Goal: Find specific page/section: Find specific page/section

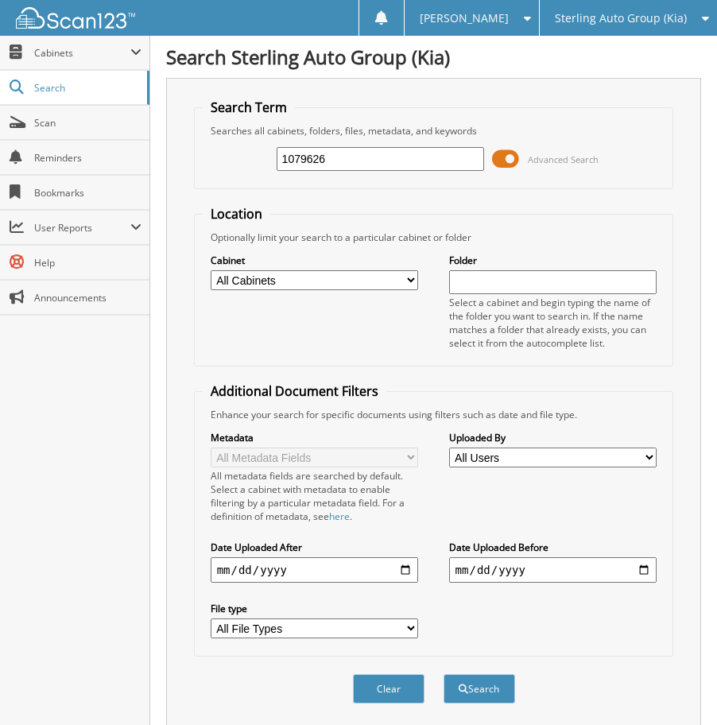
type input "1079626"
click at [444, 674] on button "Search" at bounding box center [480, 688] width 72 height 29
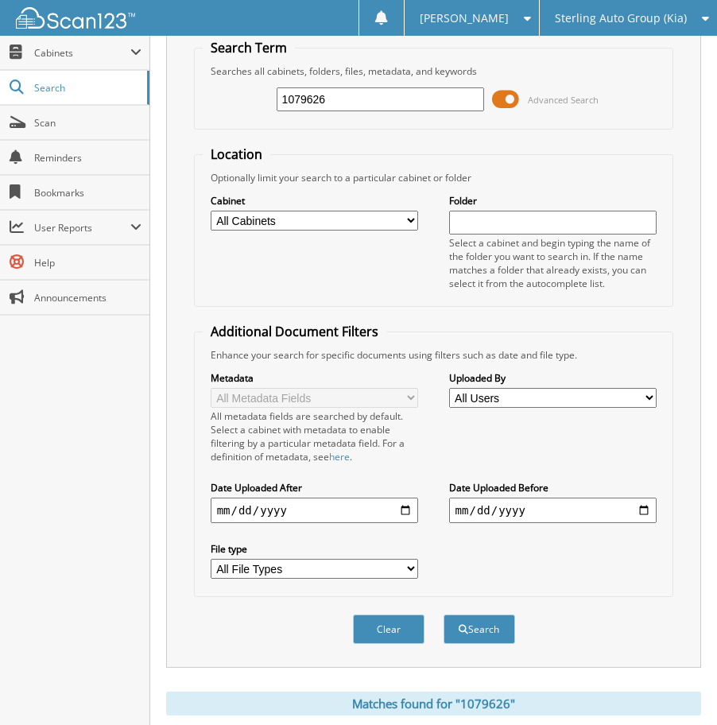
scroll to position [309, 0]
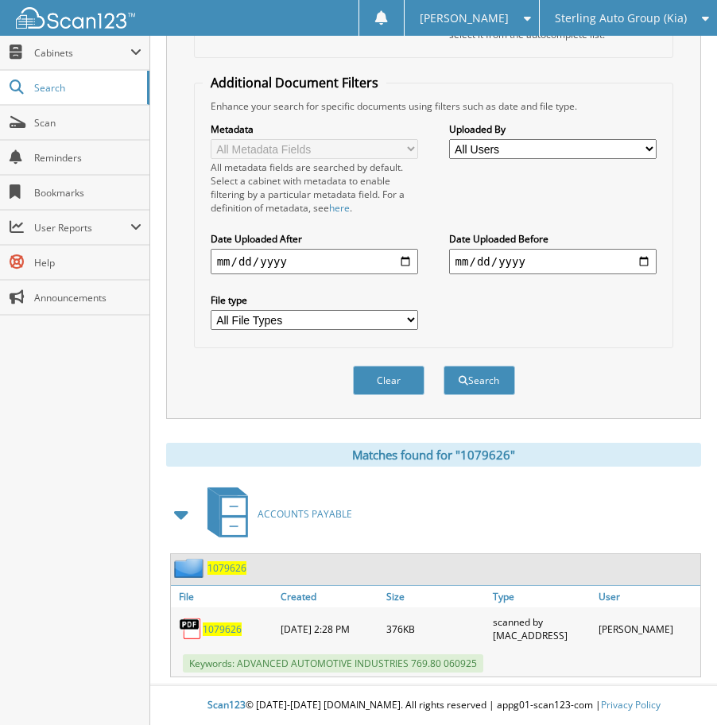
click at [219, 629] on span "1079626" at bounding box center [222, 629] width 39 height 14
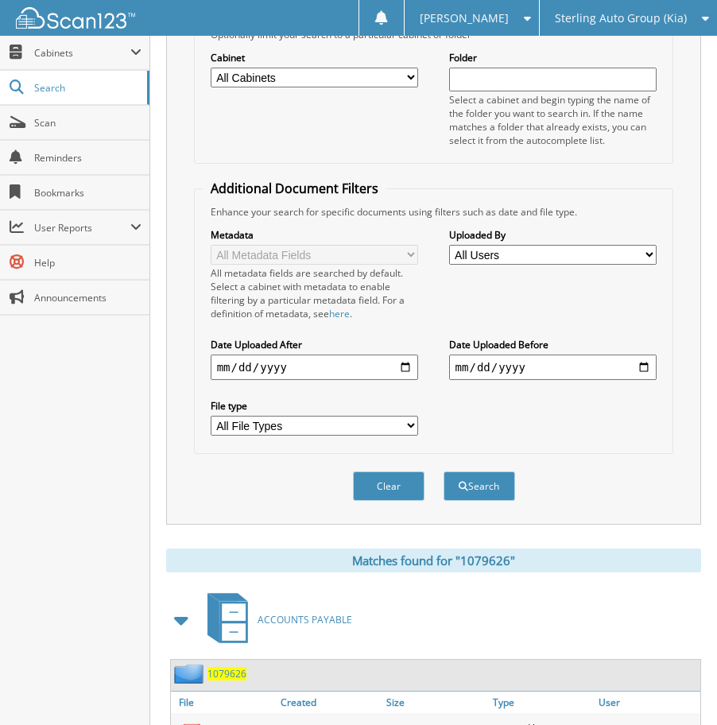
scroll to position [0, 0]
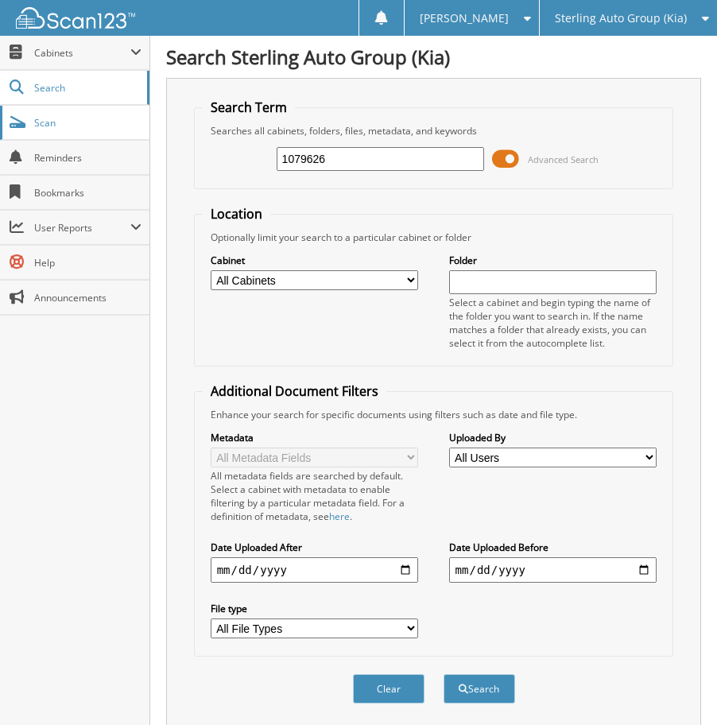
drag, startPoint x: 352, startPoint y: 147, endPoint x: 94, endPoint y: 137, distance: 258.5
click at [118, 152] on body "[PERSON_NAME] Settings Logout Sterling Auto Group (Kia) Sterling Automart LLC (…" at bounding box center [358, 516] width 717 height 1033
type input "1080451"
click at [444, 674] on button "Search" at bounding box center [480, 688] width 72 height 29
click at [514, 160] on span at bounding box center [505, 159] width 27 height 24
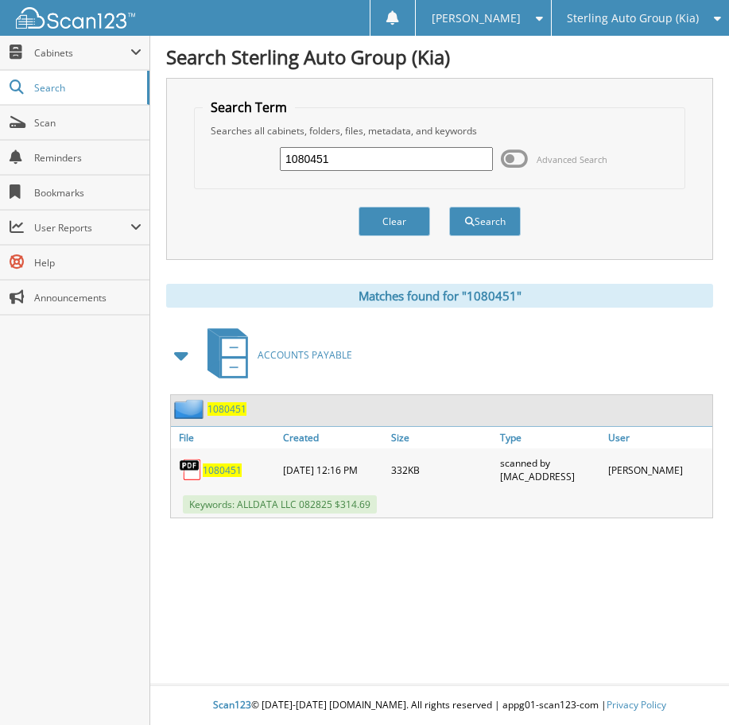
click at [223, 464] on span "1080451" at bounding box center [222, 470] width 39 height 14
drag, startPoint x: 340, startPoint y: 153, endPoint x: 250, endPoint y: 136, distance: 92.3
click at [250, 136] on fieldset "Search Term Searches all cabinets, folders, files, metadata, and keywords 10804…" at bounding box center [439, 144] width 490 height 91
type input "1078244"
click at [449, 207] on button "Search" at bounding box center [485, 221] width 72 height 29
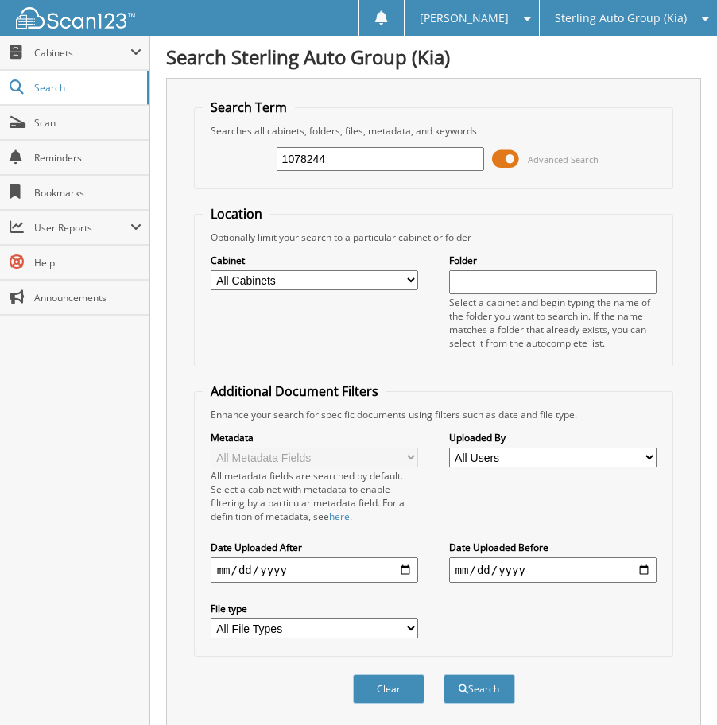
scroll to position [309, 0]
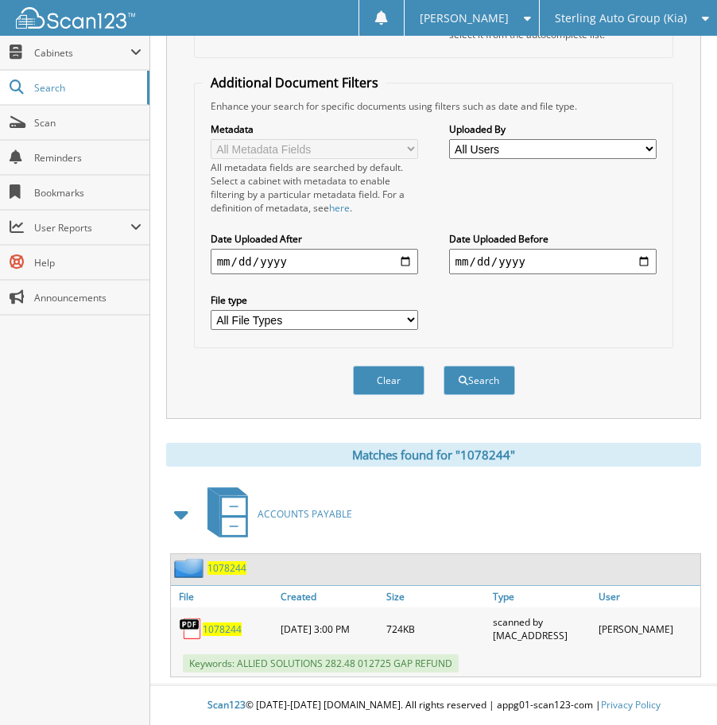
click at [227, 630] on span "1078244" at bounding box center [222, 629] width 39 height 14
